Goal: Task Accomplishment & Management: Manage account settings

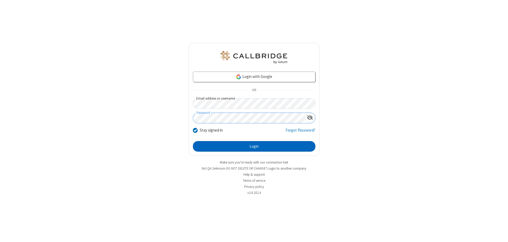
click at [254, 146] on button "Login" at bounding box center [254, 146] width 122 height 11
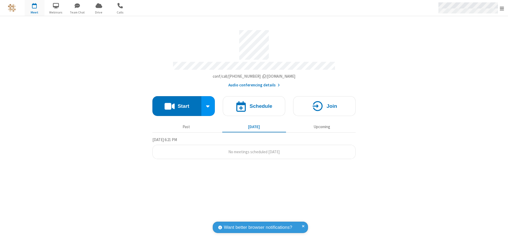
click at [502, 8] on span "Open menu" at bounding box center [502, 8] width 4 height 5
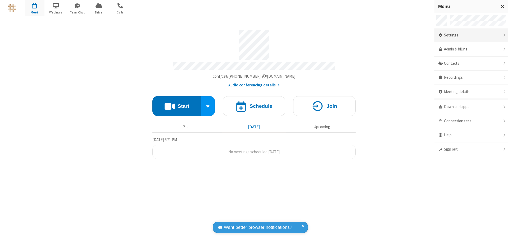
click at [471, 35] on div "Settings" at bounding box center [471, 35] width 74 height 14
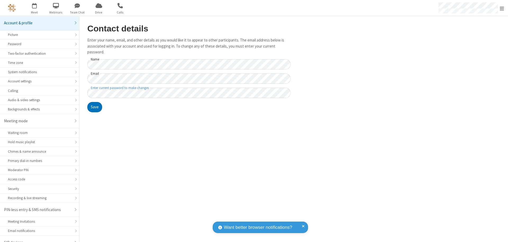
scroll to position [7, 0]
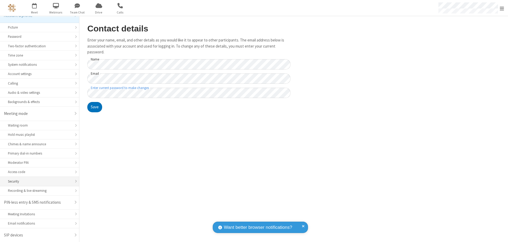
click at [38, 181] on div "Security" at bounding box center [39, 181] width 63 height 5
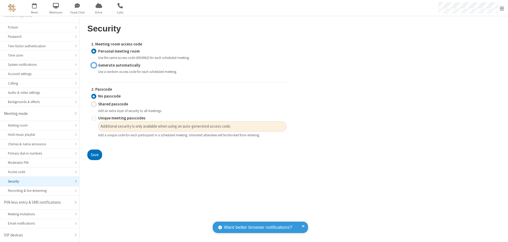
click at [94, 65] on input "Generate automatically" at bounding box center [93, 65] width 5 height 6
radio input "true"
click at [94, 121] on input "Unique meeting passcodes" at bounding box center [93, 119] width 5 height 6
radio input "true"
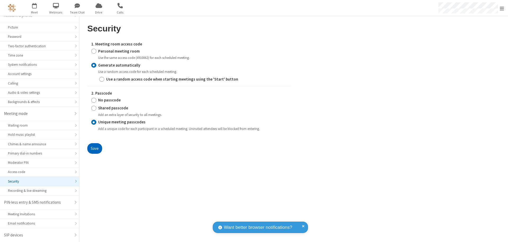
click at [94, 148] on button "Save" at bounding box center [94, 148] width 15 height 11
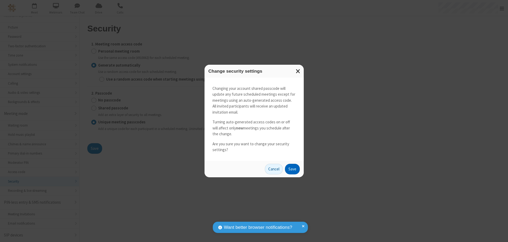
click at [292, 169] on button "Save" at bounding box center [292, 169] width 15 height 11
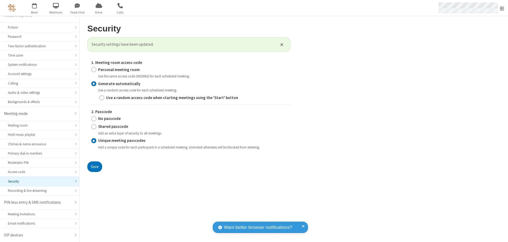
click at [502, 8] on span "Open menu" at bounding box center [502, 8] width 4 height 5
click at [34, 8] on span "button" at bounding box center [35, 5] width 20 height 9
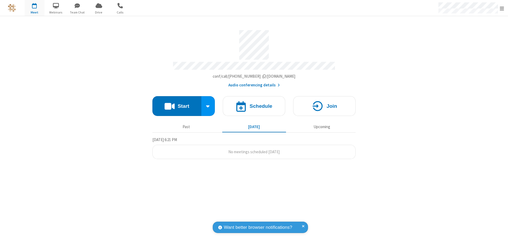
click at [254, 104] on h4 "Schedule" at bounding box center [260, 106] width 23 height 5
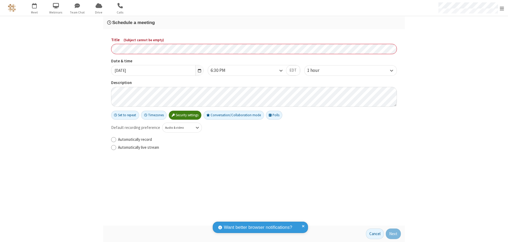
click at [254, 22] on h3 "Schedule a meeting" at bounding box center [254, 22] width 294 height 5
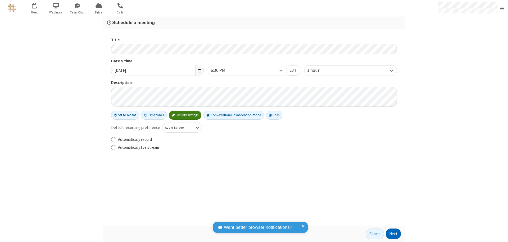
click at [393, 234] on button "Next" at bounding box center [393, 234] width 15 height 11
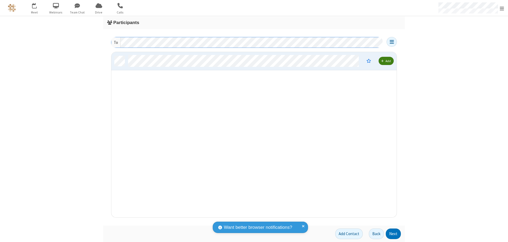
scroll to position [162, 281]
click at [393, 234] on button "Next" at bounding box center [393, 234] width 15 height 11
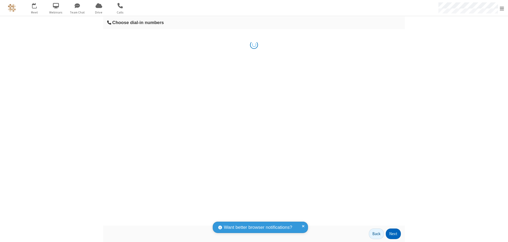
click at [393, 234] on button "Next" at bounding box center [393, 234] width 15 height 11
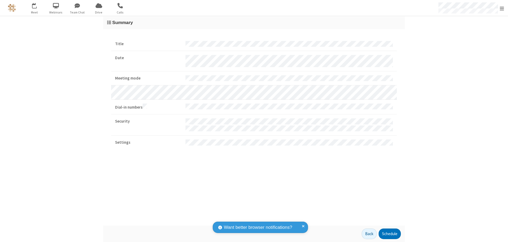
click at [502, 8] on span "Open menu" at bounding box center [502, 8] width 4 height 5
click at [471, 35] on div "Settings" at bounding box center [471, 35] width 74 height 14
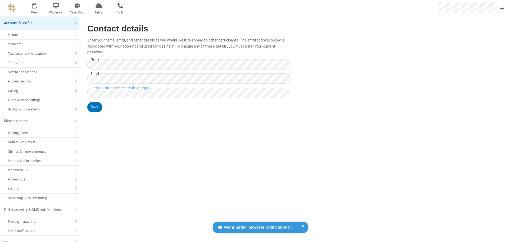
scroll to position [7, 0]
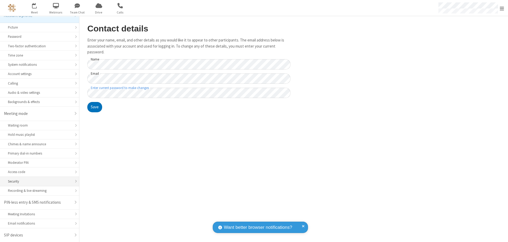
click at [38, 181] on div "Security" at bounding box center [39, 181] width 63 height 5
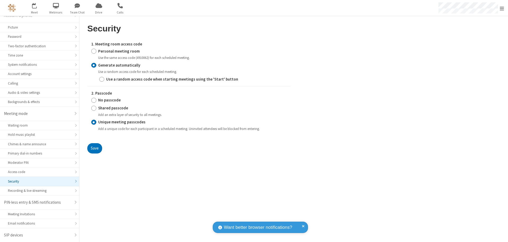
click at [94, 51] on input "Personal meeting room" at bounding box center [93, 51] width 5 height 6
radio input "true"
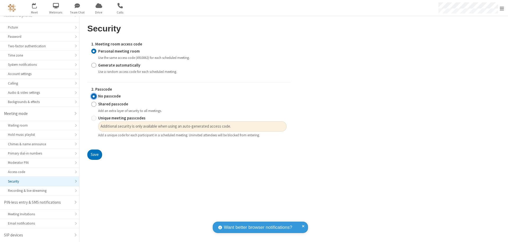
click at [94, 96] on input "No passcode" at bounding box center [93, 97] width 5 height 6
click at [94, 155] on button "Save" at bounding box center [94, 155] width 15 height 11
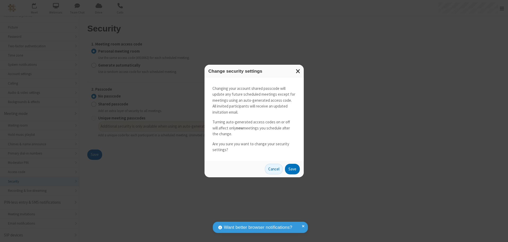
click at [292, 169] on button "Save" at bounding box center [292, 169] width 15 height 11
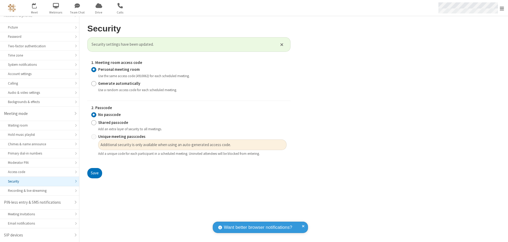
click at [502, 8] on span "Open menu" at bounding box center [502, 8] width 4 height 5
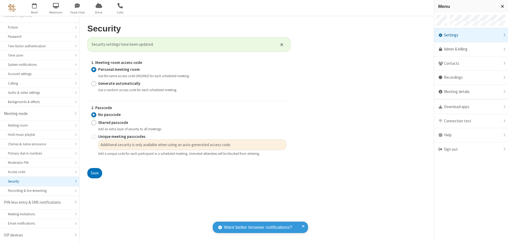
click at [471, 149] on div "Sign out" at bounding box center [471, 150] width 74 height 14
